Goal: Complete application form

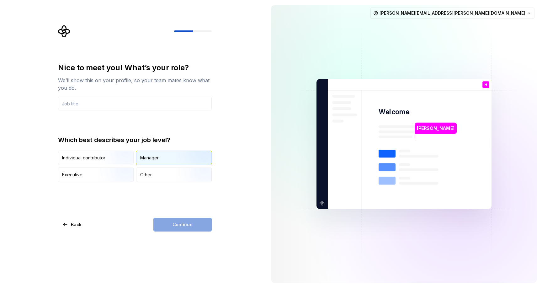
click at [158, 158] on div "Manager" at bounding box center [149, 158] width 19 height 6
click at [184, 224] on div "Continue" at bounding box center [182, 225] width 58 height 14
click at [100, 107] on input "text" at bounding box center [135, 104] width 154 height 14
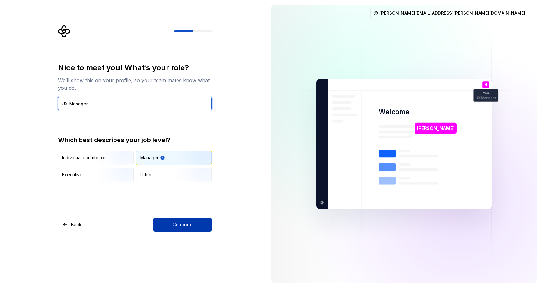
type input "UX Manager"
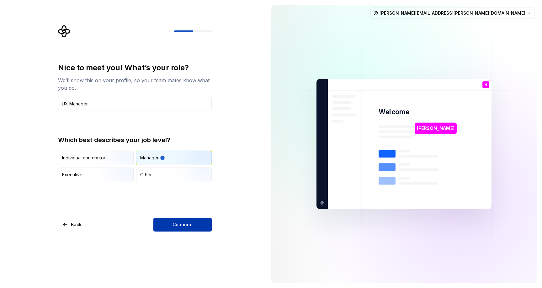
click at [178, 223] on span "Continue" at bounding box center [183, 225] width 20 height 6
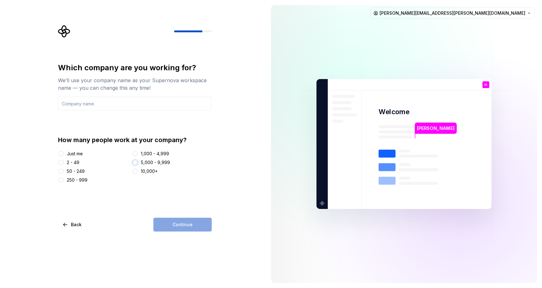
click at [136, 163] on button "5,000 - 9,999" at bounding box center [135, 162] width 5 height 5
click at [95, 103] on input "text" at bounding box center [135, 104] width 154 height 14
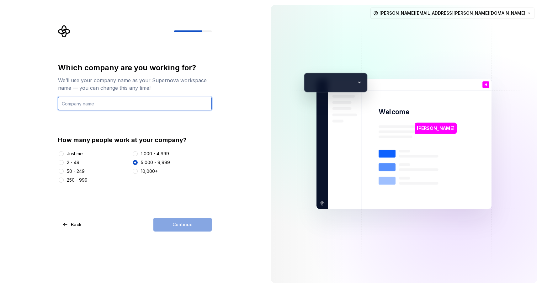
type input "[DOMAIN_NAME] Sp. z o.o."
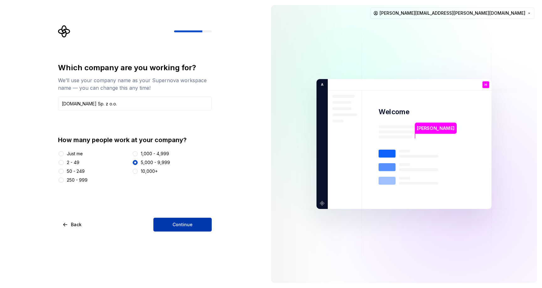
click at [170, 222] on button "Continue" at bounding box center [182, 225] width 58 height 14
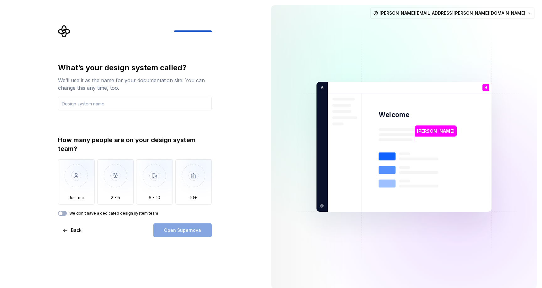
type input "m"
type input "Diuna"
click at [154, 185] on img "button" at bounding box center [154, 180] width 37 height 42
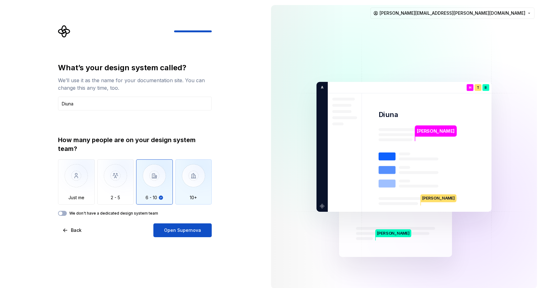
click at [190, 188] on img "button" at bounding box center [193, 180] width 37 height 42
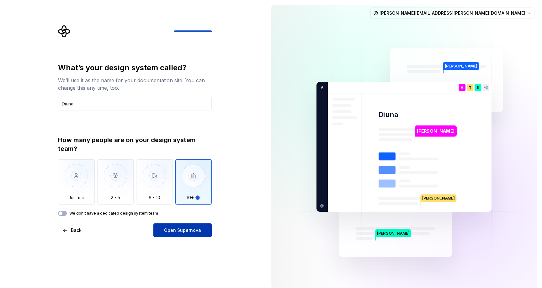
click at [184, 231] on span "Open Supernova" at bounding box center [182, 230] width 37 height 6
